Goal: Share content

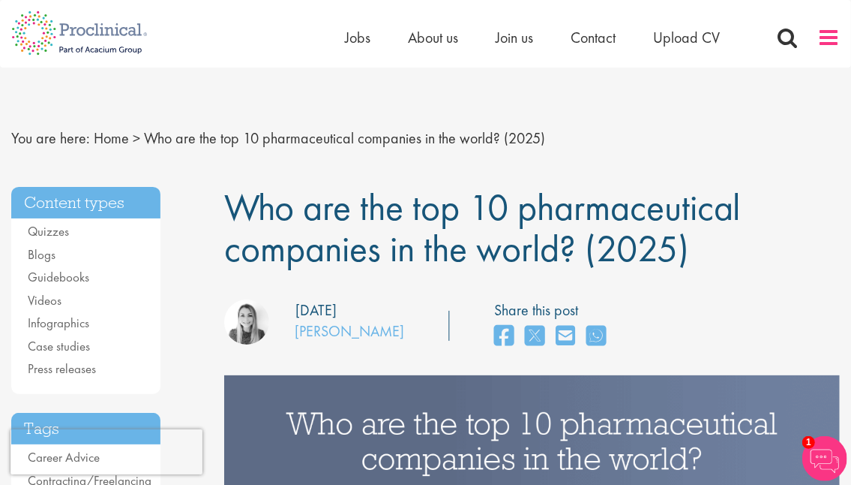
click at [825, 37] on span at bounding box center [829, 37] width 23 height 23
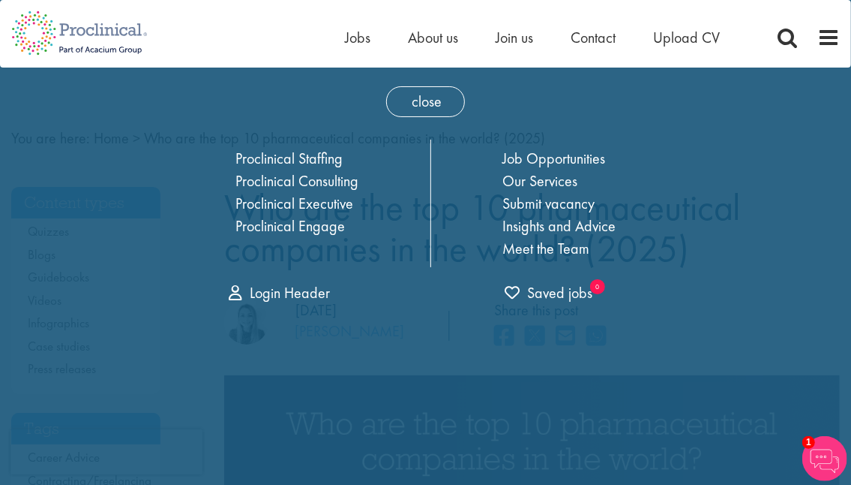
click at [250, 51] on div "Home Jobs About us Join us Contact Upload CV" at bounding box center [420, 28] width 840 height 56
click at [239, 51] on div "Home Jobs About us Join us Contact Upload CV" at bounding box center [420, 28] width 840 height 56
click at [422, 98] on span "close" at bounding box center [425, 101] width 79 height 31
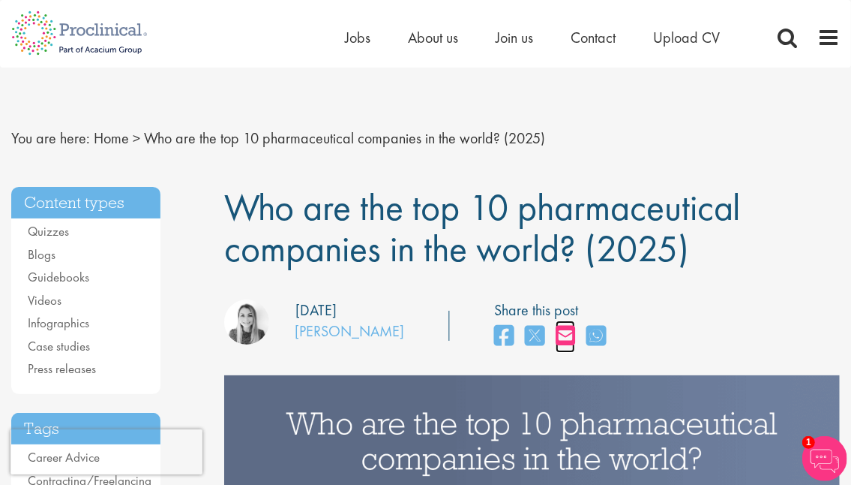
click at [556, 343] on icon "share on email" at bounding box center [566, 335] width 20 height 23
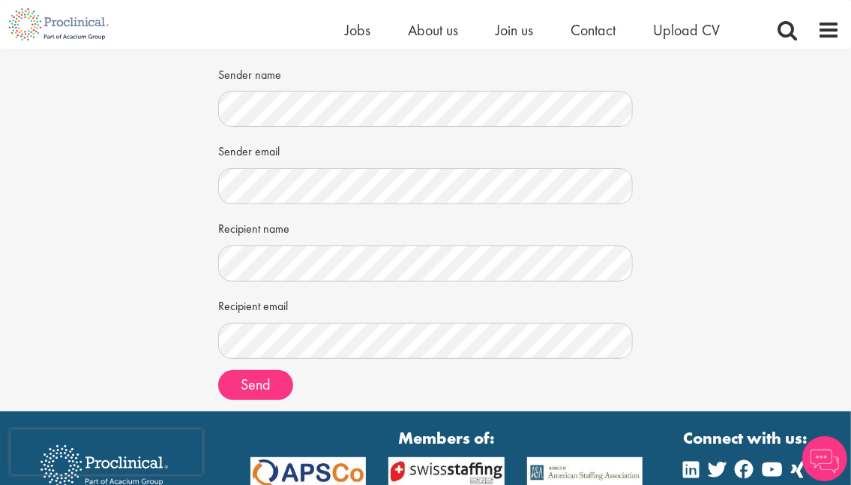
scroll to position [149, 0]
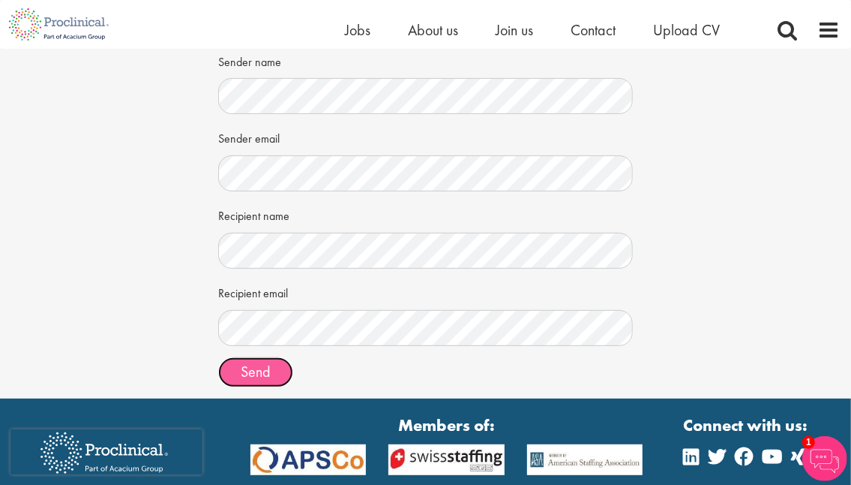
click at [264, 362] on span "Send" at bounding box center [256, 372] width 30 height 20
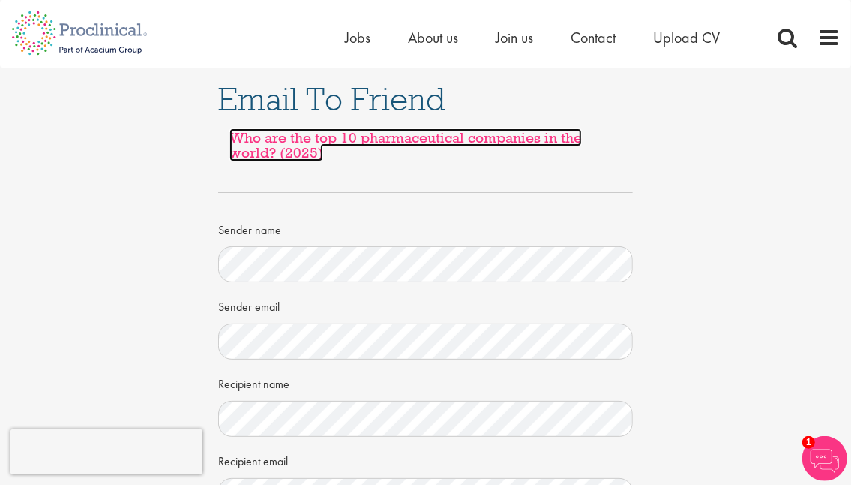
click at [448, 133] on link "Who are the top 10 pharmaceutical companies in the world? (2025)" at bounding box center [406, 144] width 353 height 33
